Goal: Navigation & Orientation: Find specific page/section

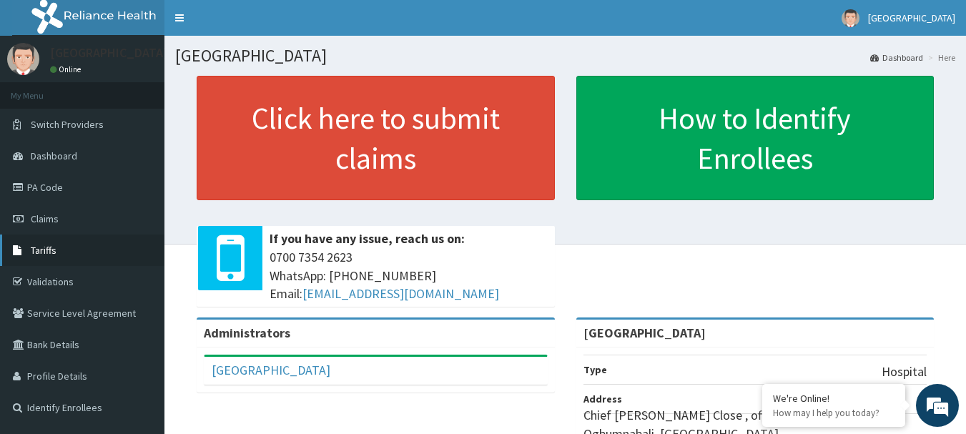
click at [63, 250] on link "Tariffs" at bounding box center [82, 250] width 164 height 31
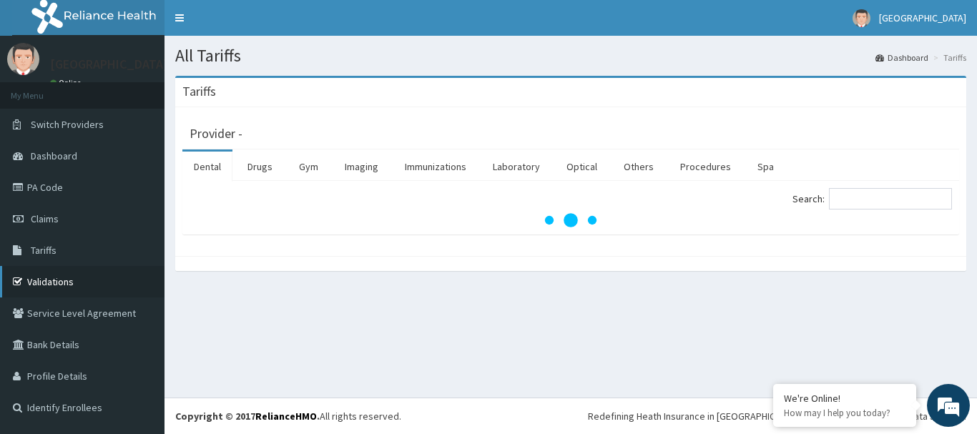
click at [55, 282] on link "Validations" at bounding box center [82, 281] width 164 height 31
